Goal: Task Accomplishment & Management: Manage account settings

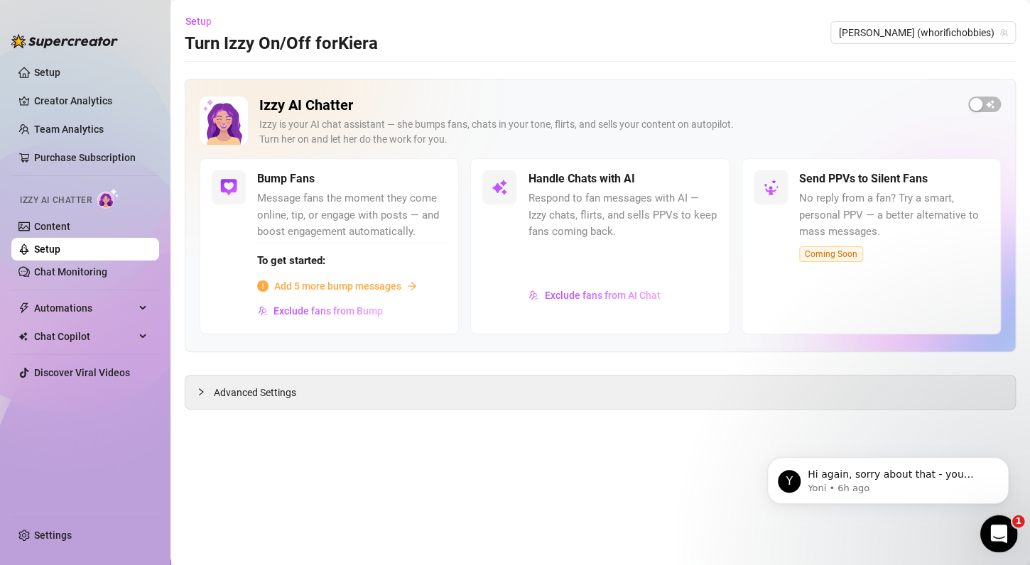
click at [1001, 528] on icon "Open Intercom Messenger" at bounding box center [996, 532] width 23 height 23
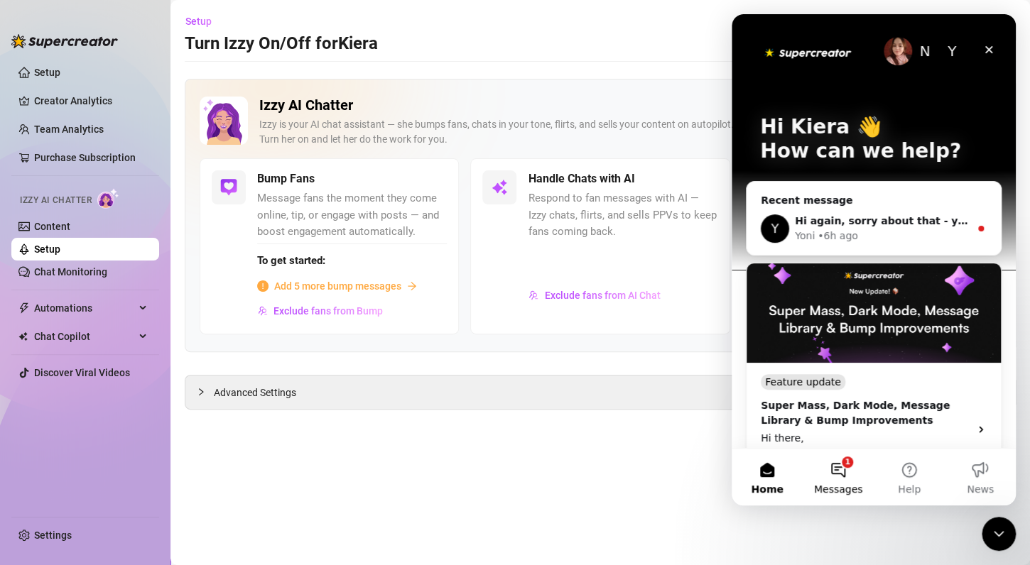
click at [854, 472] on button "1 Messages" at bounding box center [838, 477] width 71 height 57
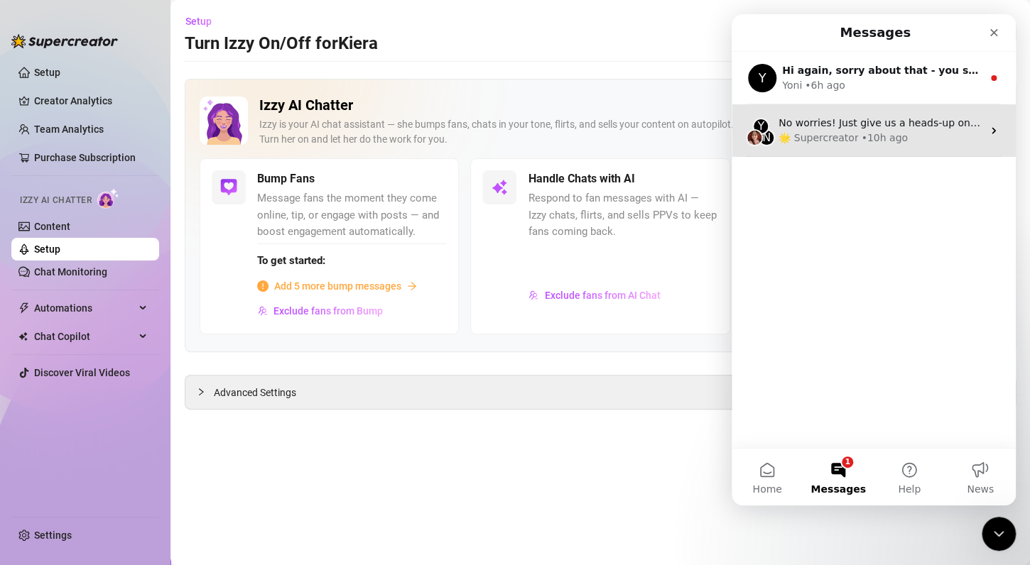
click at [925, 127] on span "No worries! Just give us a heads-up once it’s ready so we can enable the featur…" at bounding box center [999, 122] width 443 height 11
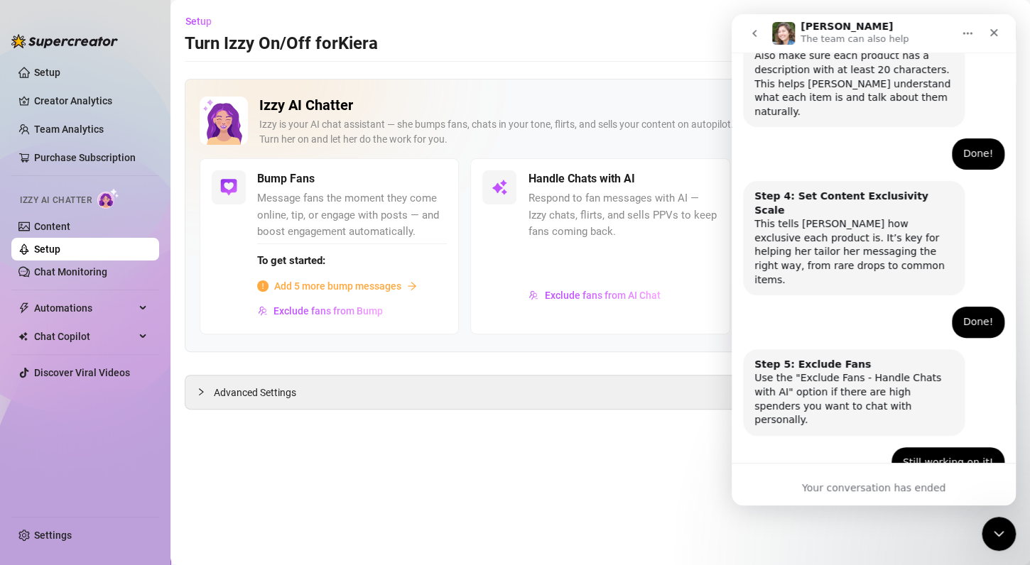
scroll to position [731, 0]
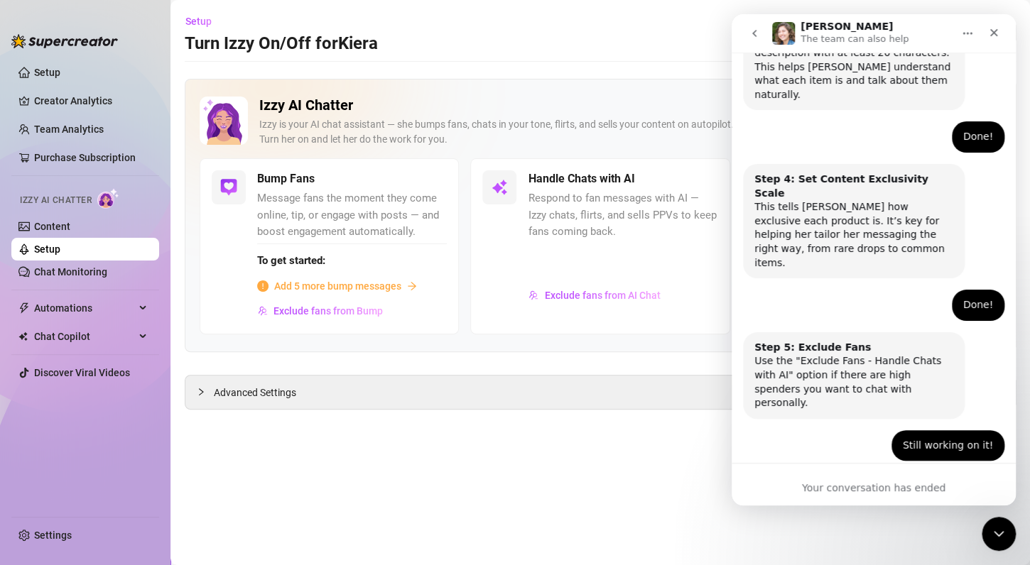
click at [758, 42] on button "go back" at bounding box center [754, 33] width 27 height 27
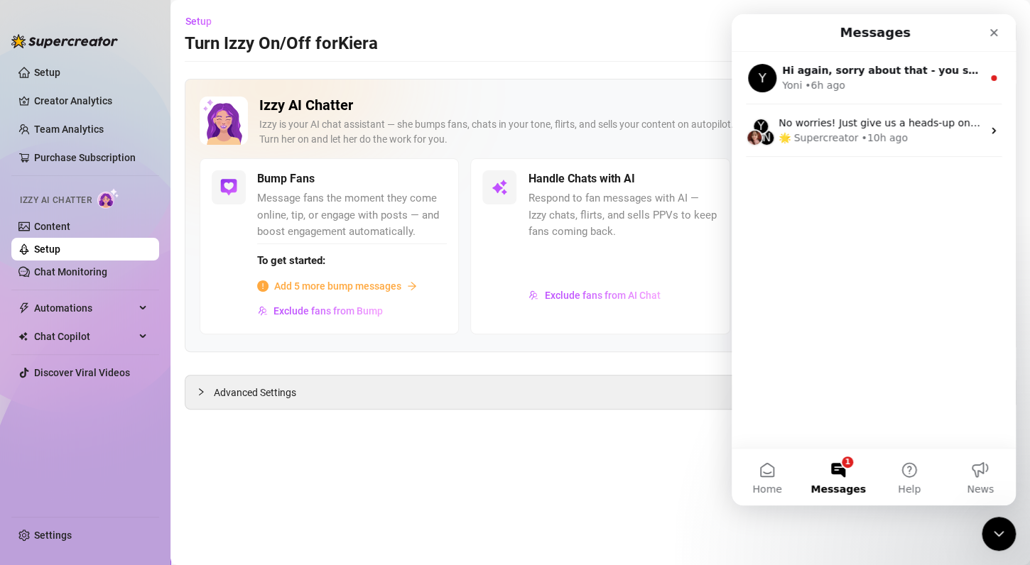
scroll to position [0, 0]
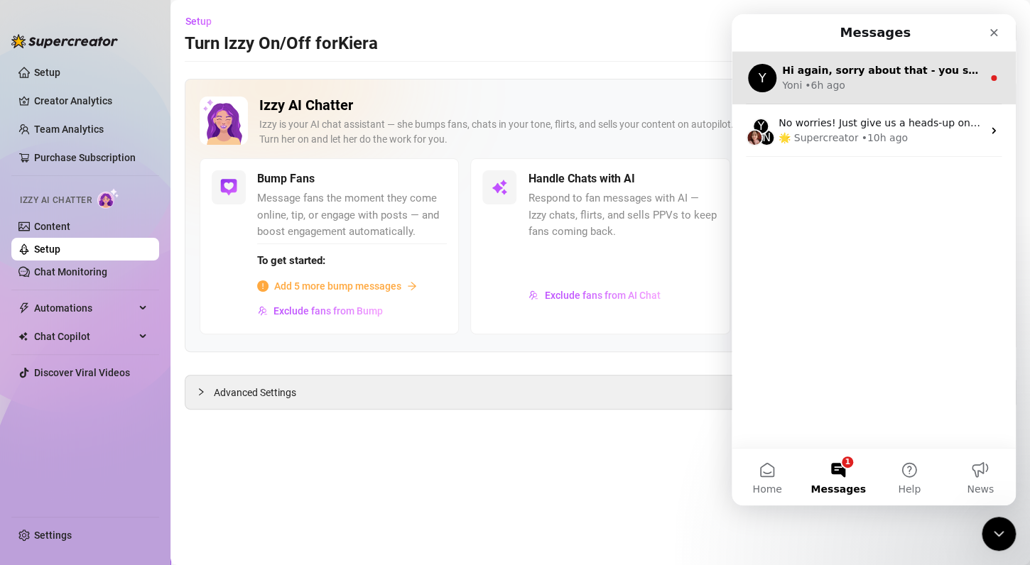
click at [852, 78] on div "Yoni • 6h ago" at bounding box center [882, 85] width 200 height 15
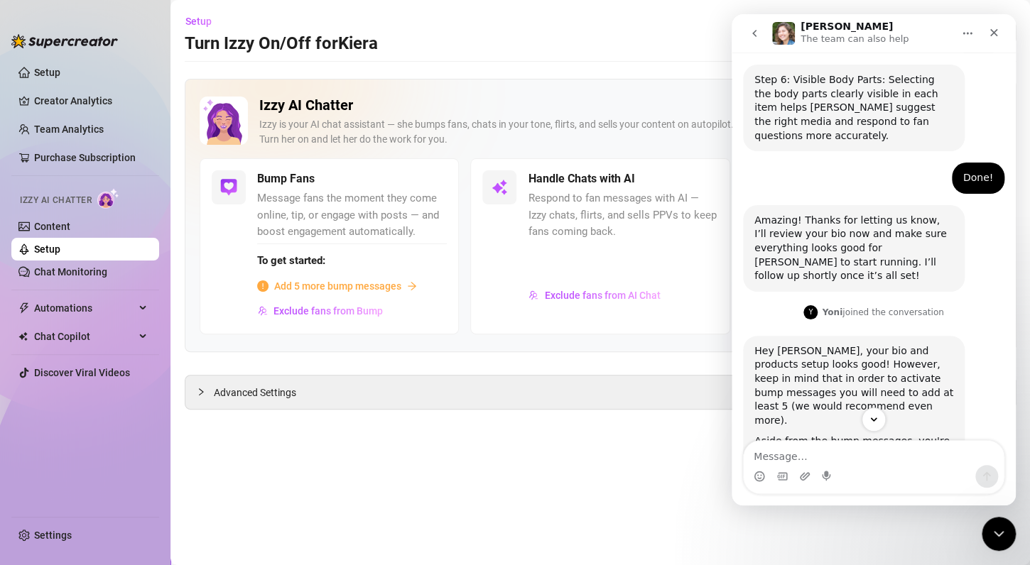
scroll to position [1333, 0]
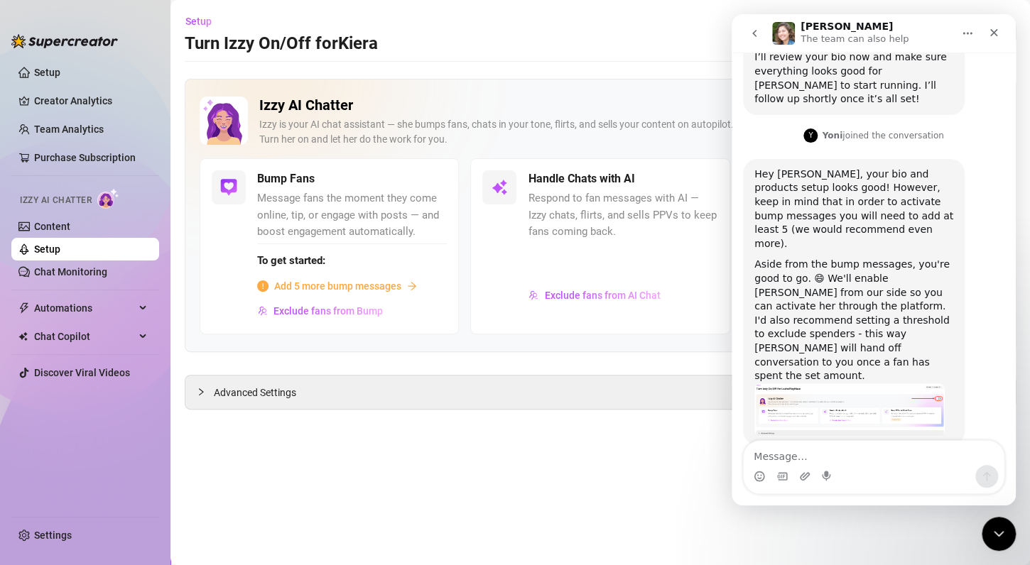
click at [722, 430] on main "Setup Turn Izzy On/Off for [PERSON_NAME] [PERSON_NAME] (whorifichobbies) Izzy A…" at bounding box center [599, 282] width 859 height 565
click at [994, 31] on icon "Close" at bounding box center [993, 32] width 11 height 11
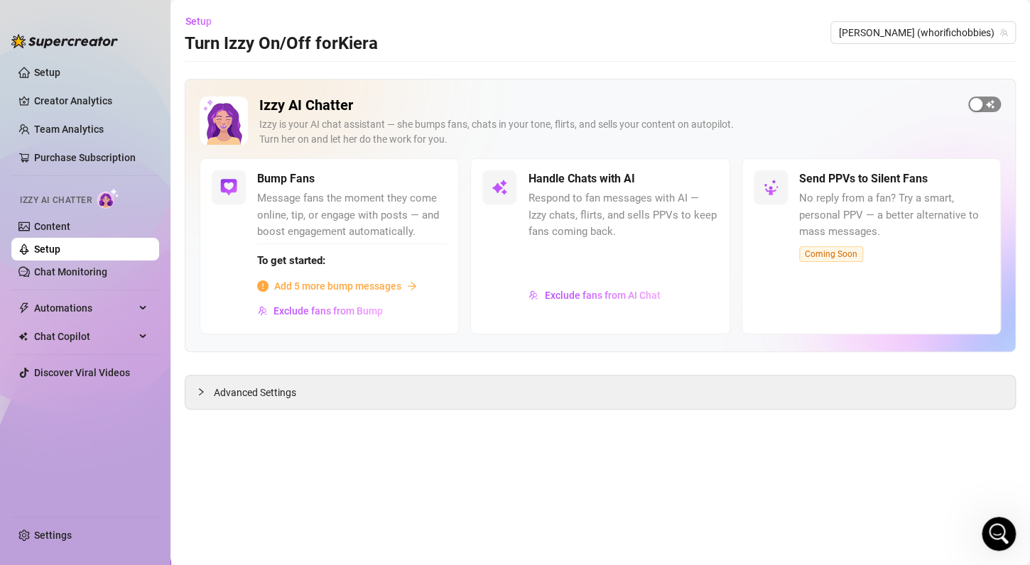
click at [982, 104] on div "button" at bounding box center [976, 104] width 13 height 13
click at [266, 392] on span "Advanced Settings" at bounding box center [255, 393] width 82 height 16
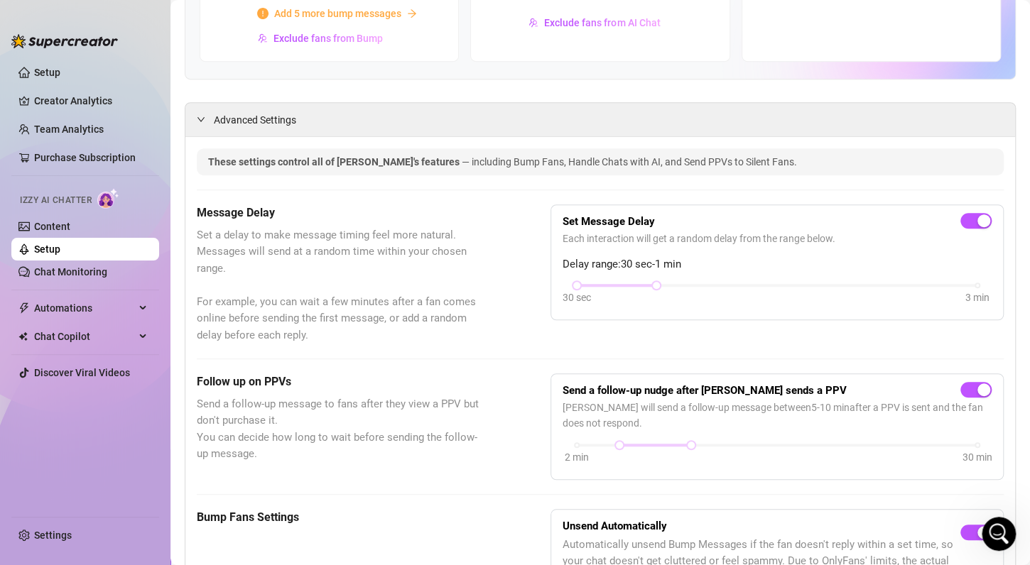
scroll to position [0, 0]
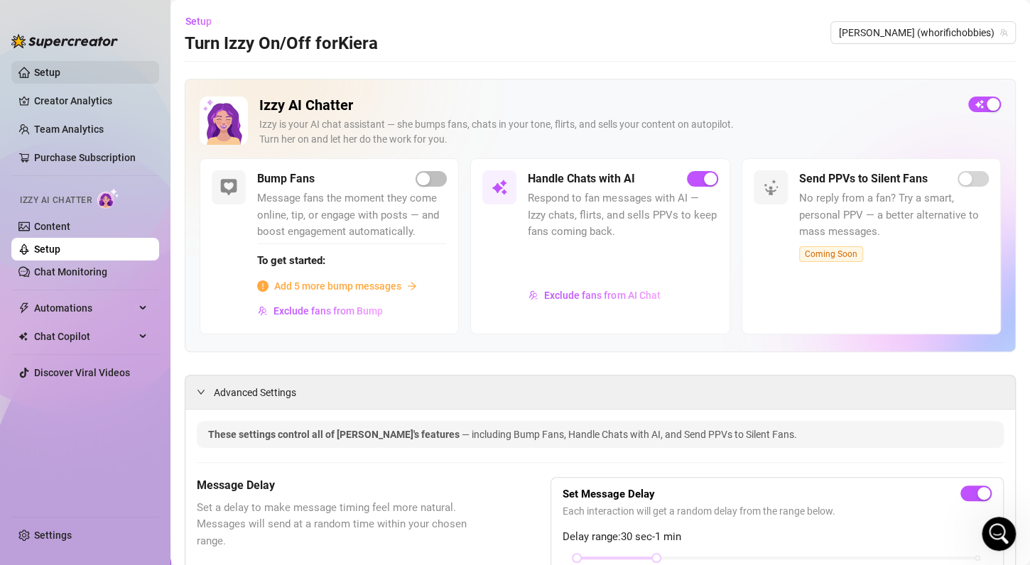
click at [60, 78] on link "Setup" at bounding box center [47, 72] width 26 height 11
